Goal: Information Seeking & Learning: Learn about a topic

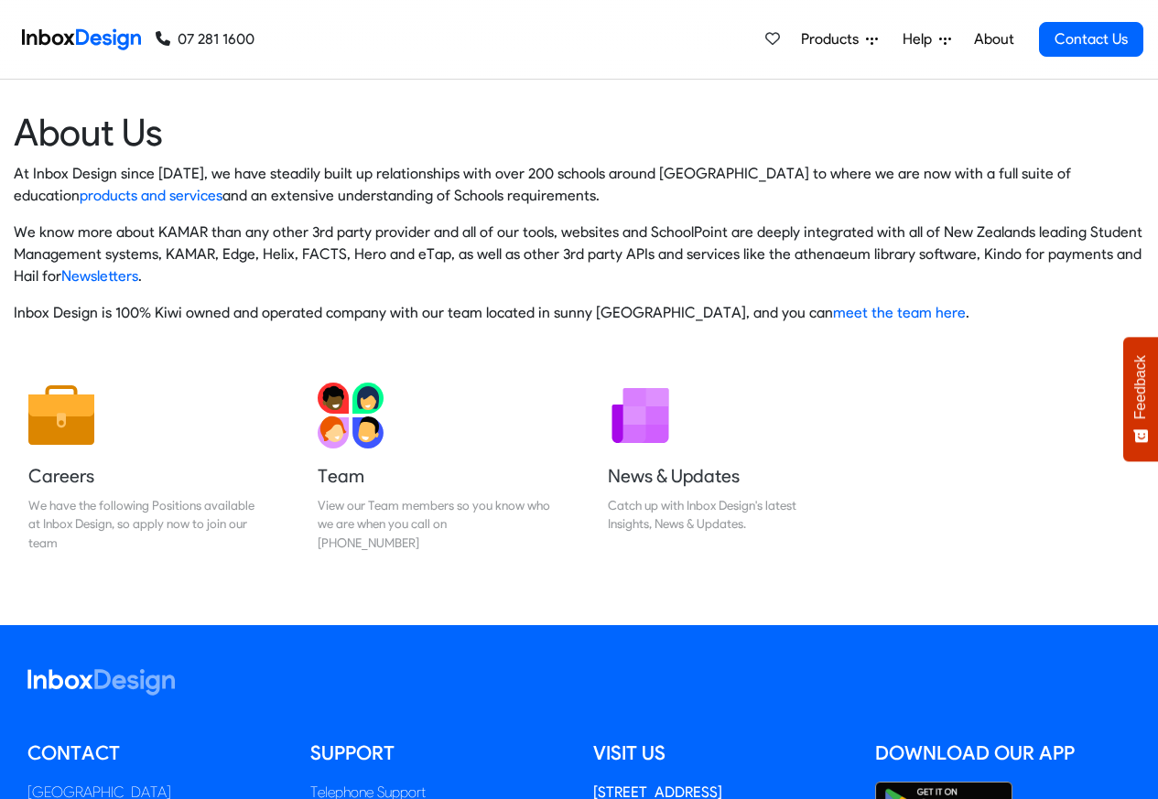
click at [840, 40] on span "Products" at bounding box center [833, 39] width 65 height 22
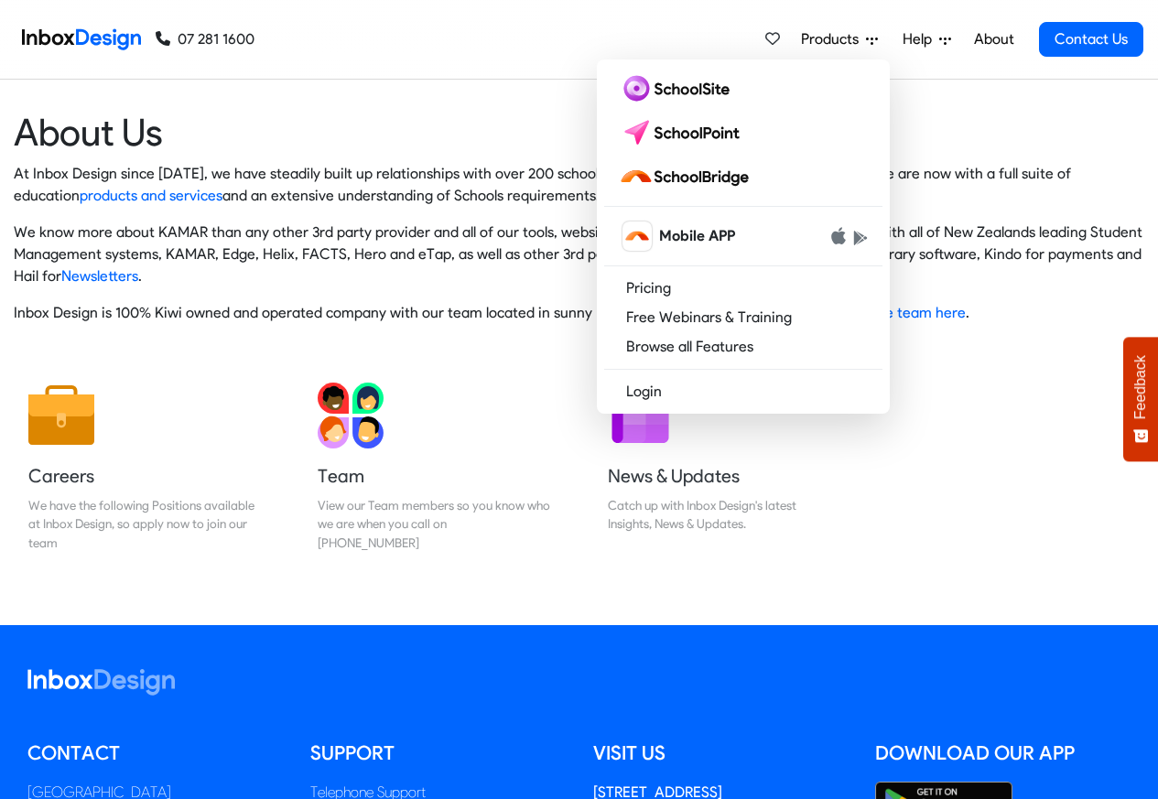
click at [103, 39] on img at bounding box center [81, 39] width 119 height 37
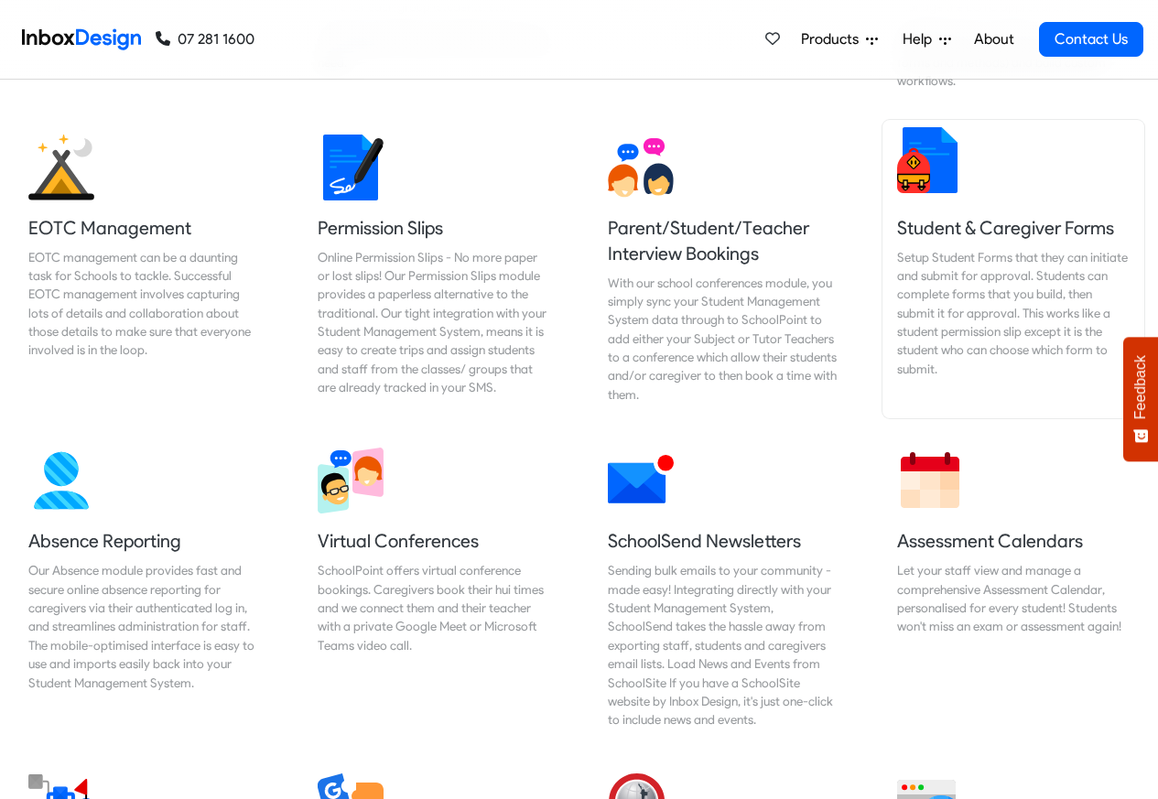
scroll to position [1318, 0]
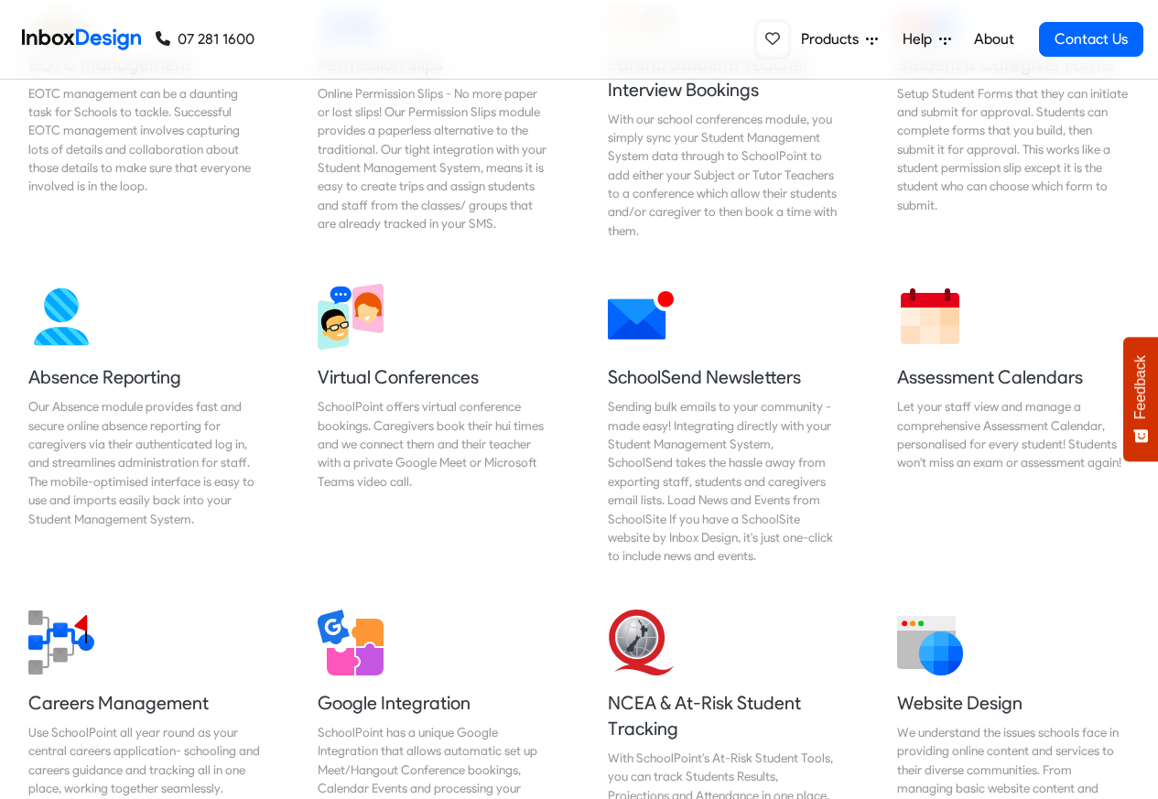
click at [770, 40] on icon at bounding box center [772, 38] width 15 height 13
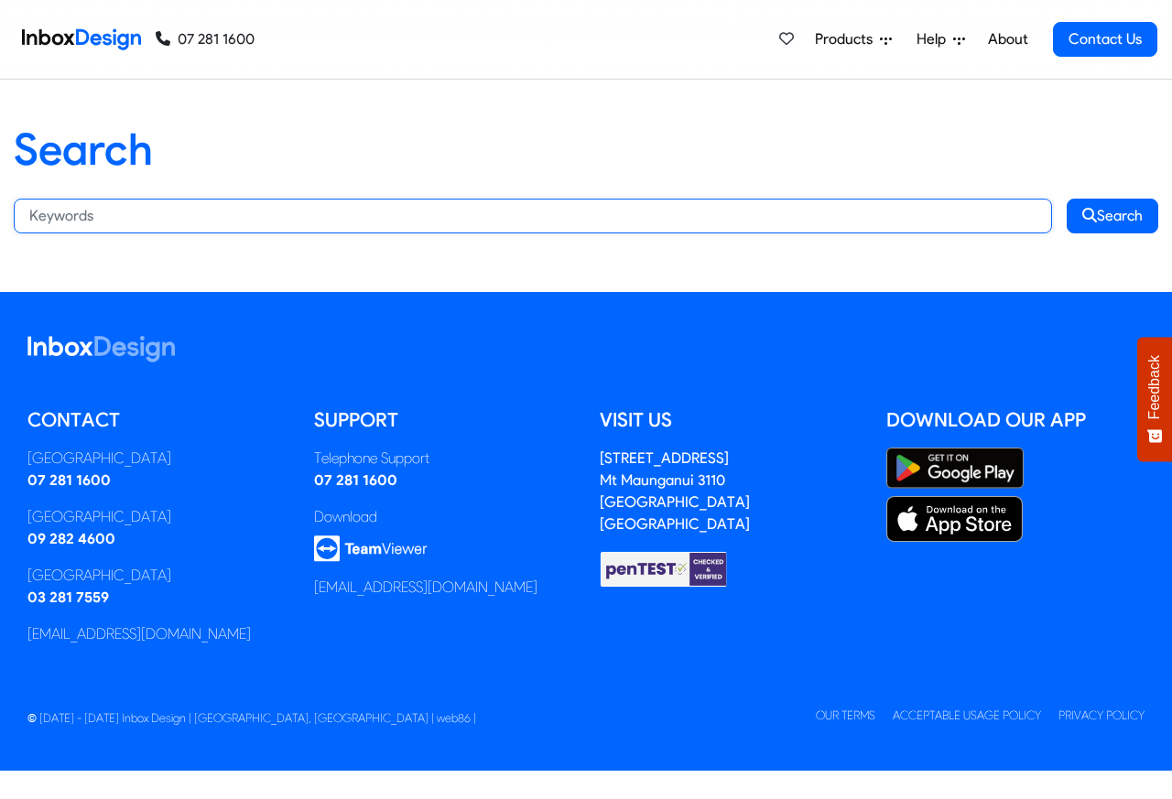
click at [199, 214] on input "Search:" at bounding box center [533, 216] width 1038 height 35
paste input "bespoke"
type input "bespoke"
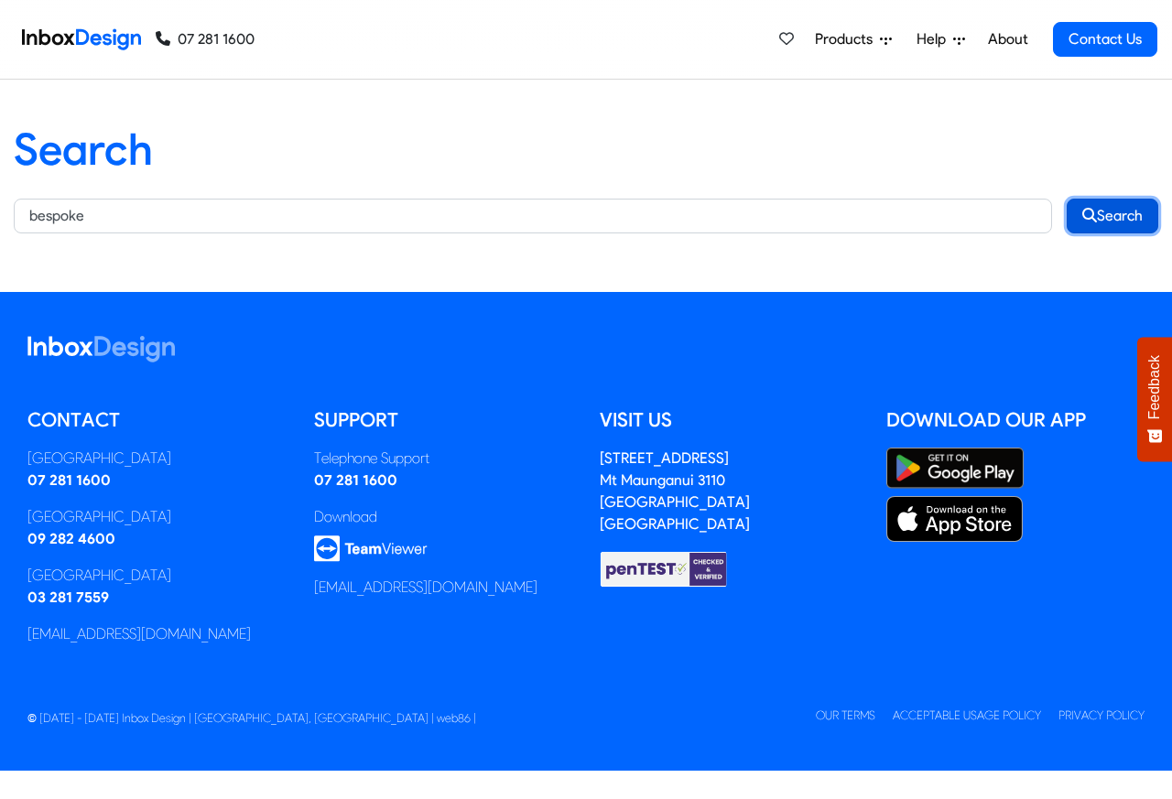
click at [1115, 214] on button "Search" at bounding box center [1112, 216] width 92 height 35
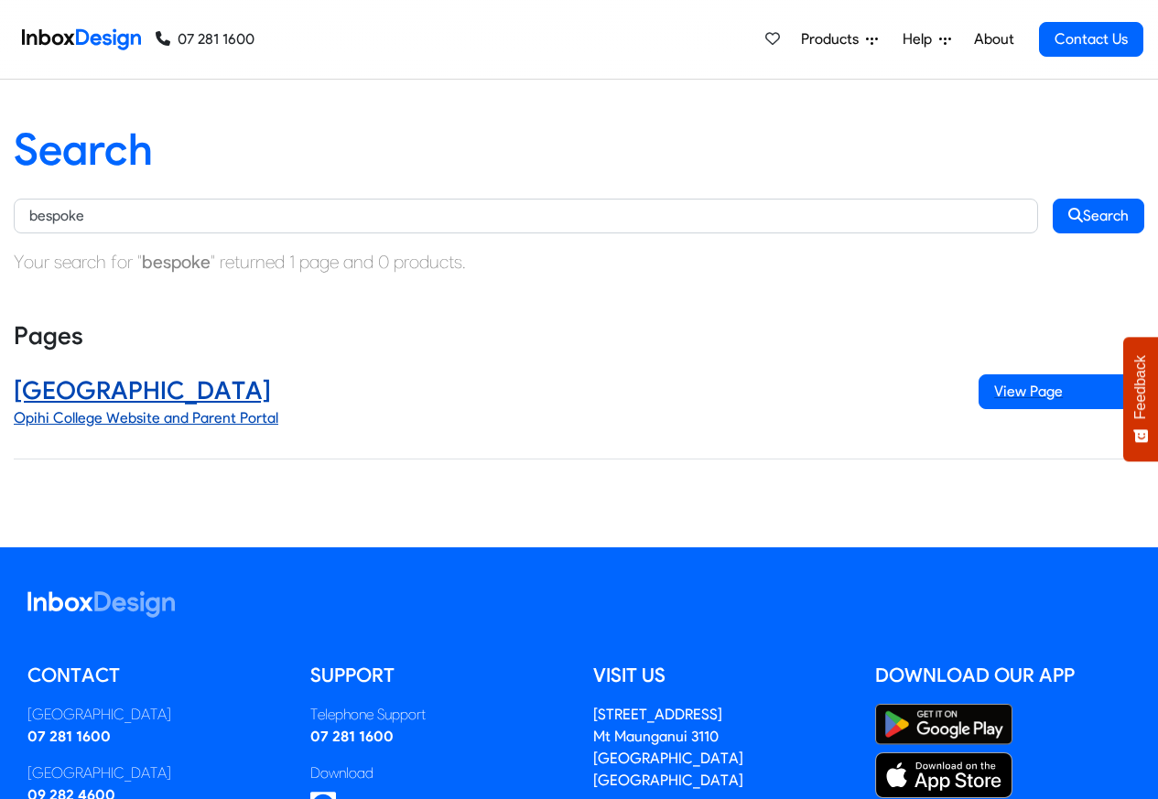
click at [94, 393] on h4 "Opihi College" at bounding box center [482, 390] width 937 height 33
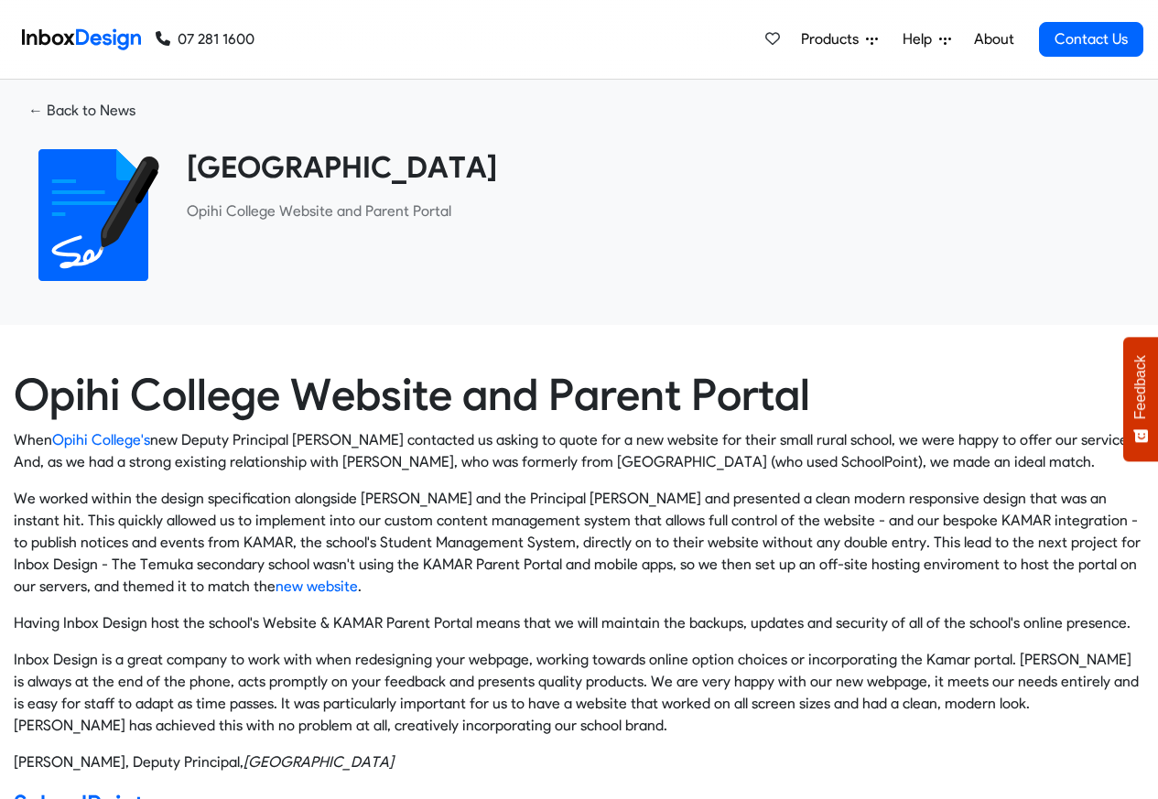
click at [70, 215] on img at bounding box center [93, 215] width 132 height 132
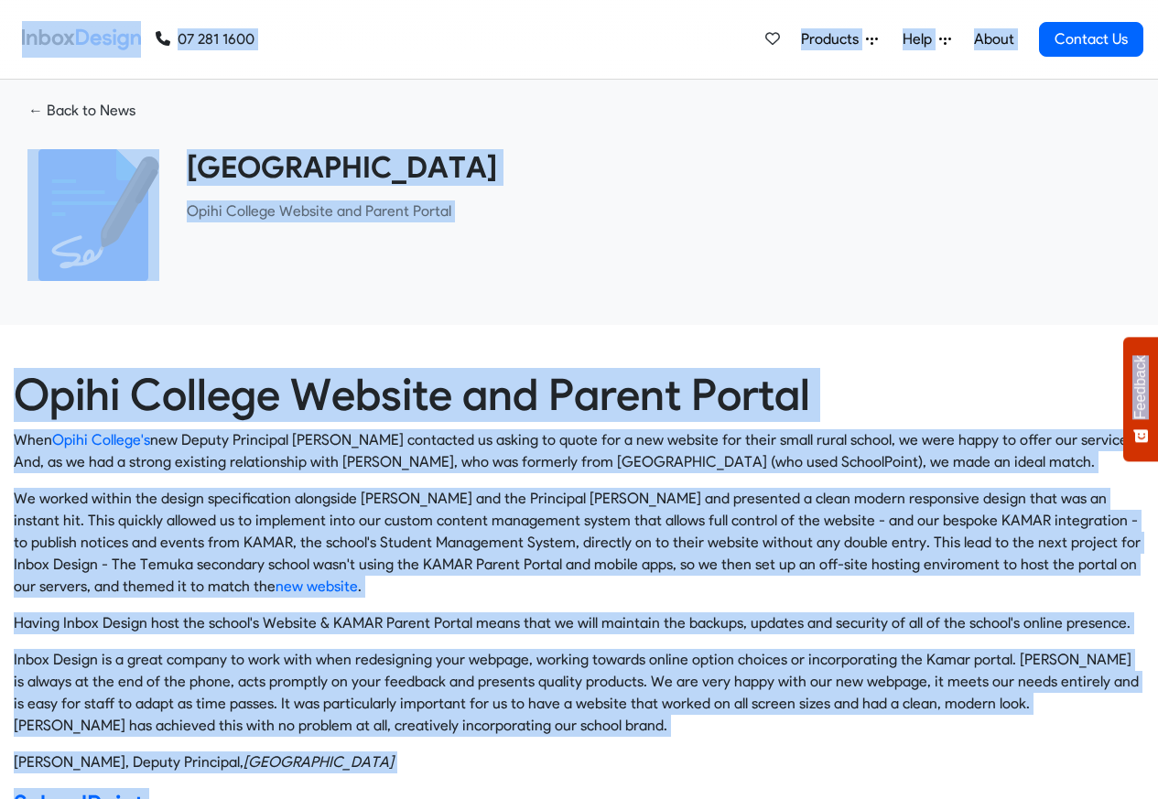
click at [1101, 215] on p "​Opihi College Website and Parent Portal" at bounding box center [659, 211] width 944 height 22
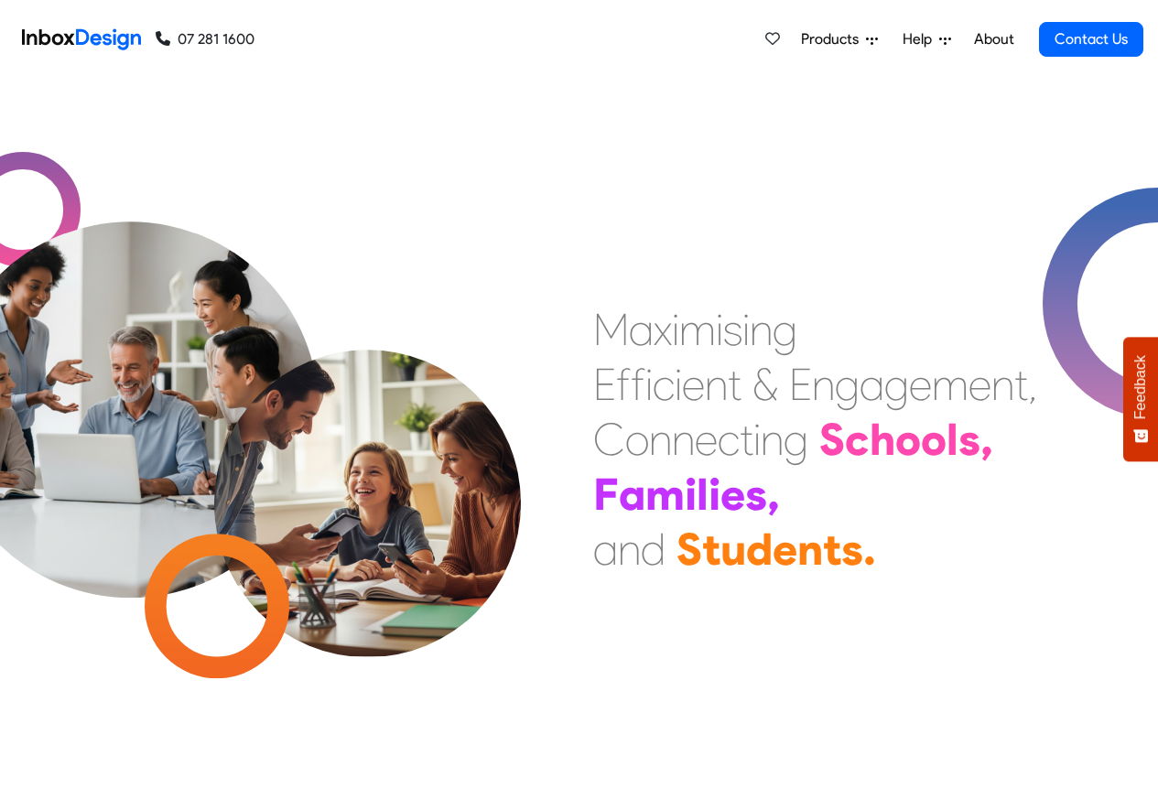
click at [835, 38] on span "Products" at bounding box center [833, 39] width 65 height 22
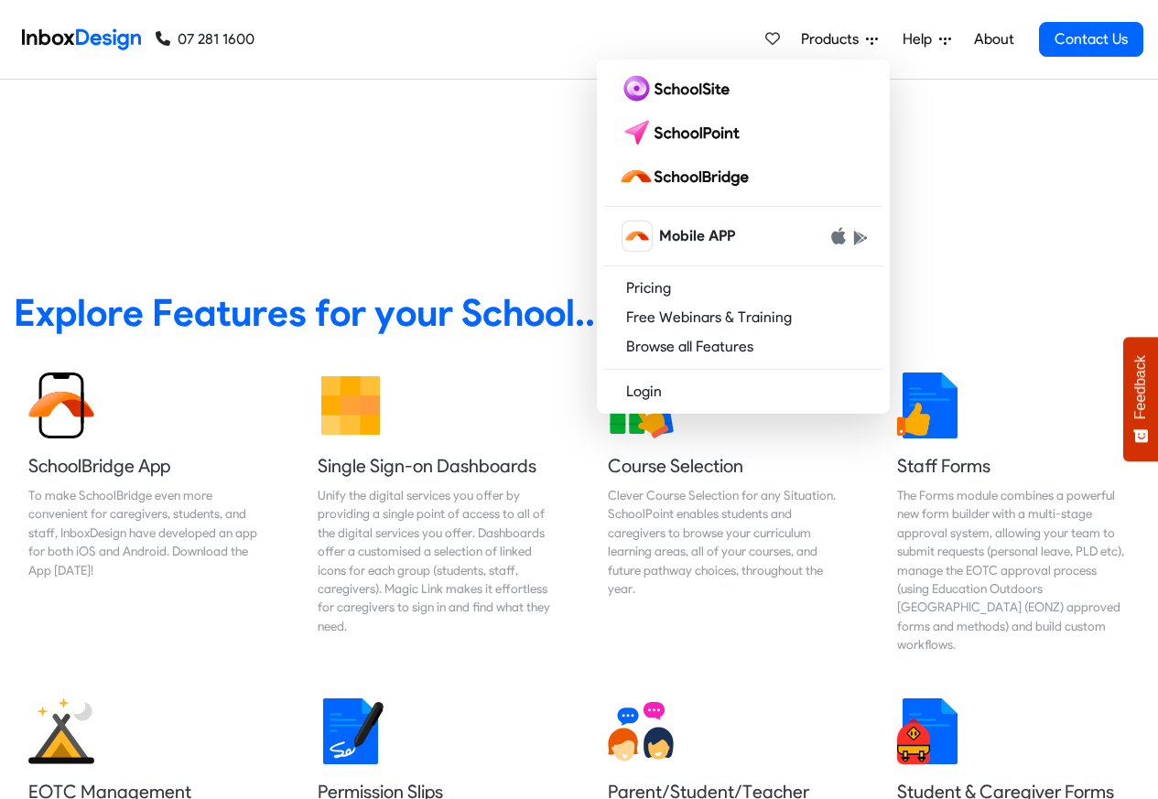
scroll to position [659, 0]
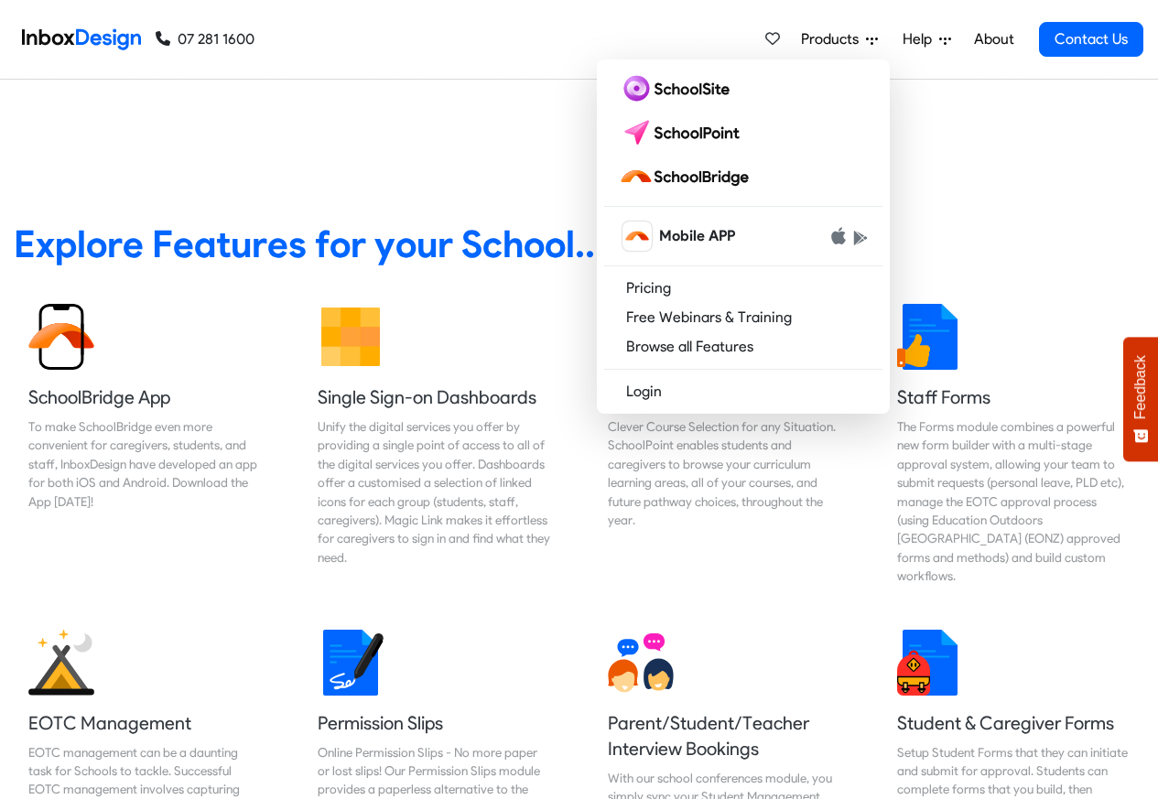
click at [215, 38] on link "07 281 1600" at bounding box center [205, 39] width 99 height 22
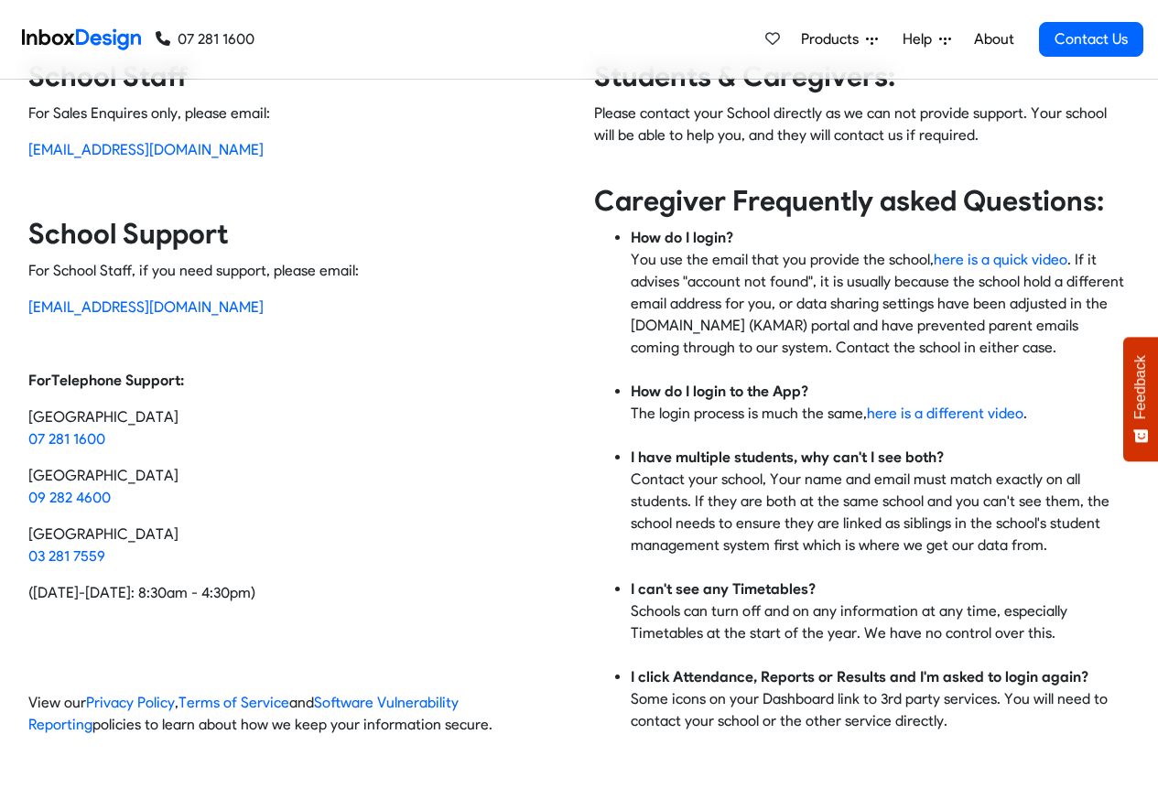
scroll to position [549, 0]
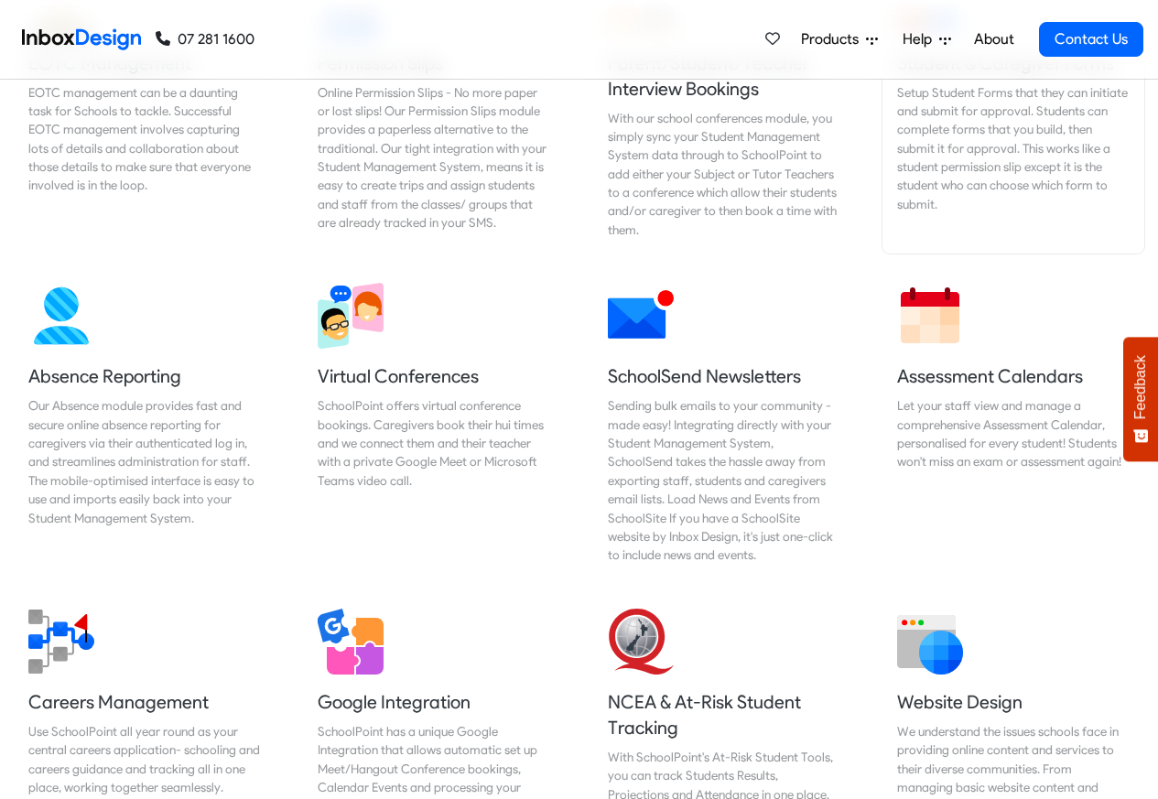
scroll to position [1321, 0]
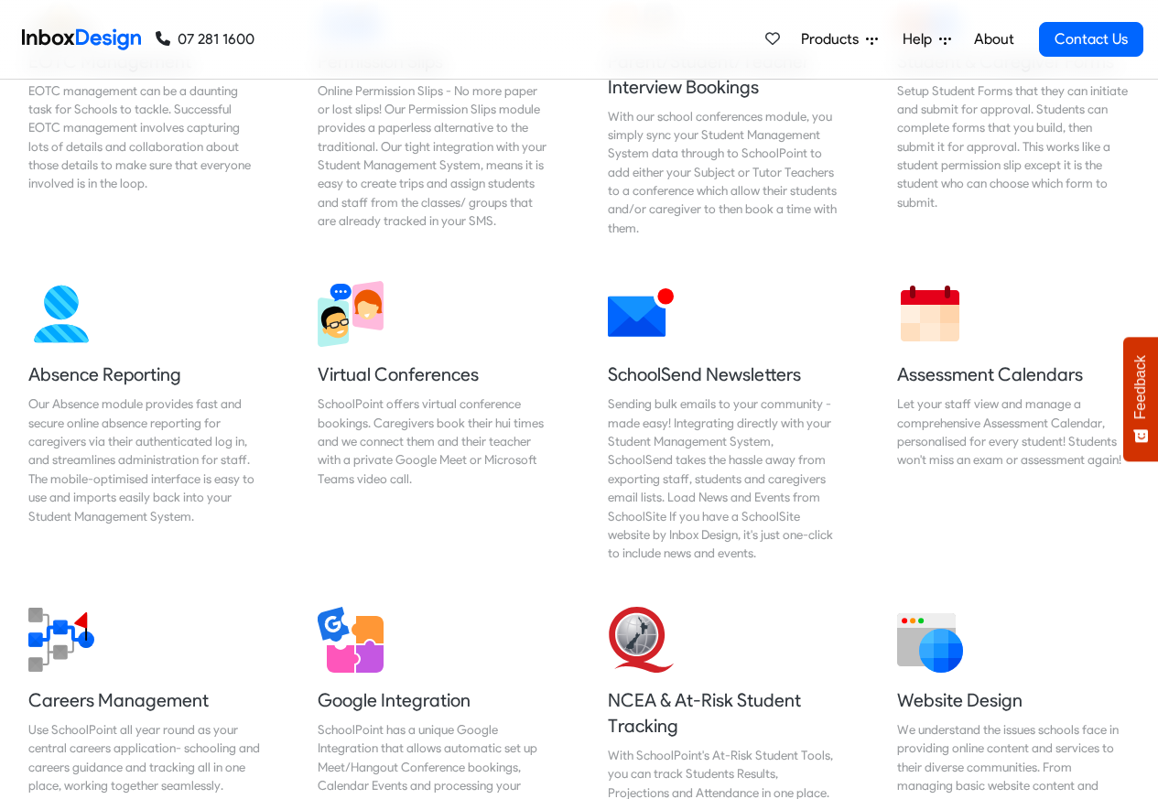
click at [991, 39] on link "About" at bounding box center [993, 39] width 50 height 37
